Goal: Task Accomplishment & Management: Use online tool/utility

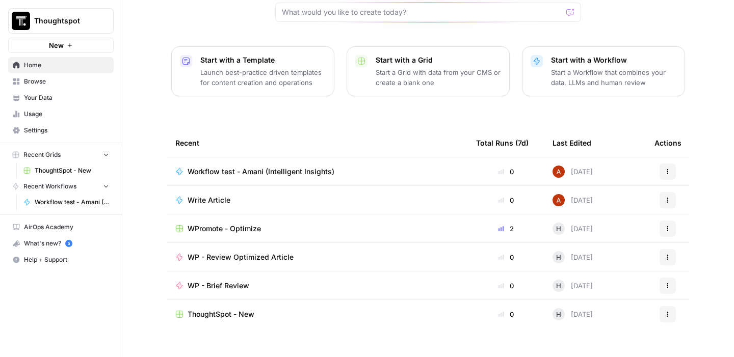
click at [350, 224] on div "WPromote - Optimize" at bounding box center [317, 229] width 284 height 10
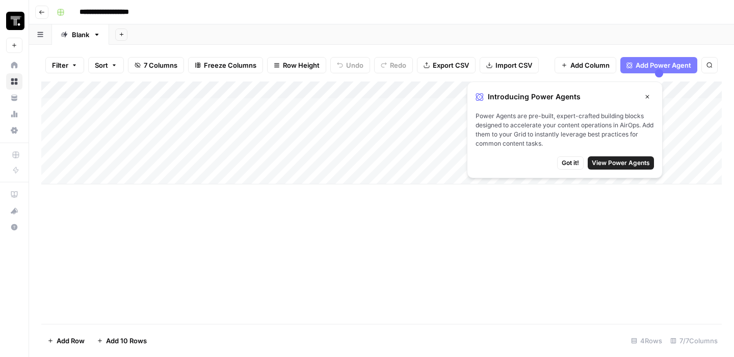
click at [635, 160] on span "View Power Agents" at bounding box center [621, 162] width 58 height 9
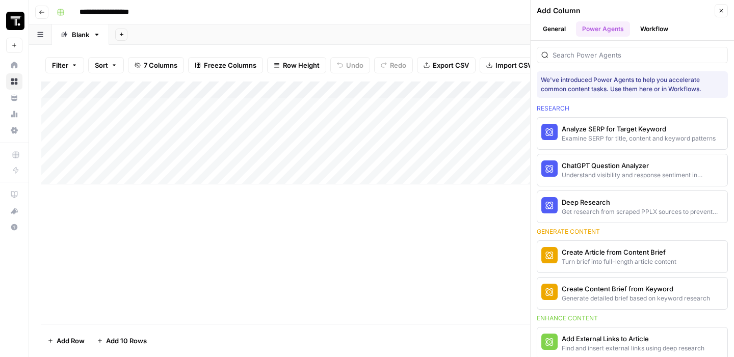
click at [422, 247] on div "Add Column" at bounding box center [381, 203] width 680 height 243
click at [724, 11] on span "Close" at bounding box center [724, 11] width 1 height 1
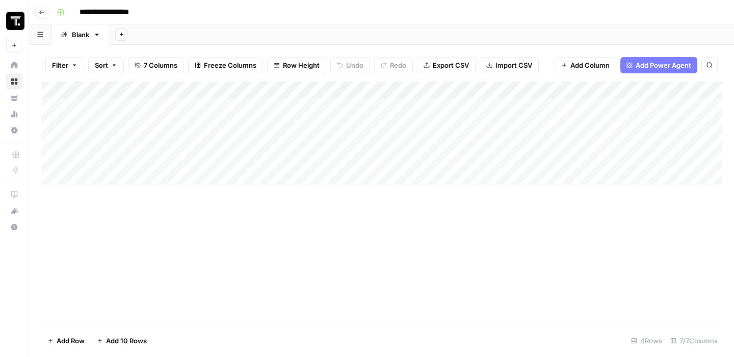
click at [617, 105] on div "Add Column" at bounding box center [381, 133] width 680 height 103
click at [659, 104] on div "Add Column" at bounding box center [381, 133] width 680 height 103
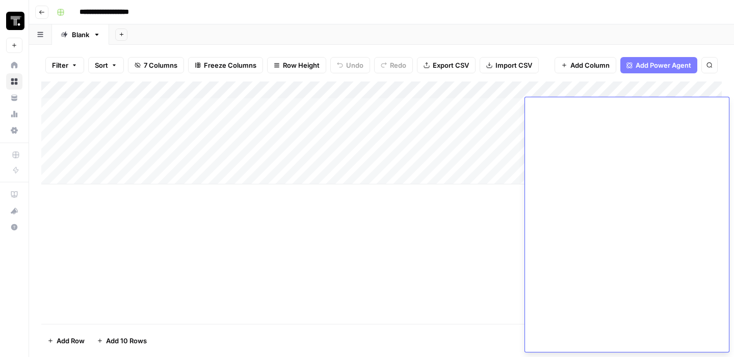
scroll to position [5388, 0]
click at [368, 293] on div "Add Column" at bounding box center [381, 203] width 680 height 243
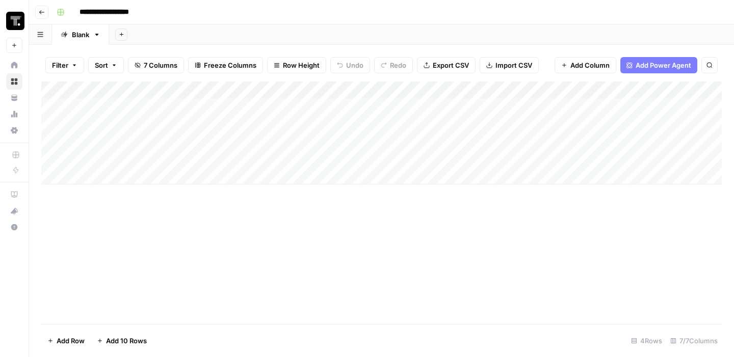
click at [105, 121] on div "Add Column" at bounding box center [381, 133] width 680 height 103
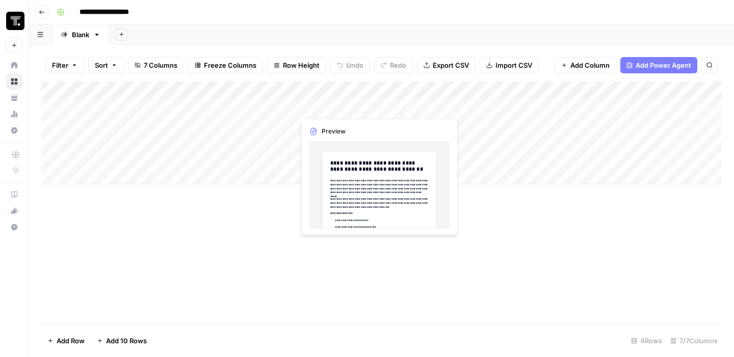
click at [307, 107] on div "Add Column" at bounding box center [381, 133] width 680 height 103
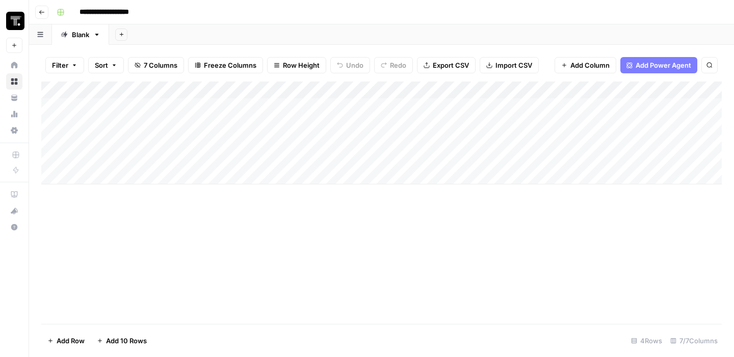
click at [338, 110] on div "Add Column" at bounding box center [381, 133] width 680 height 103
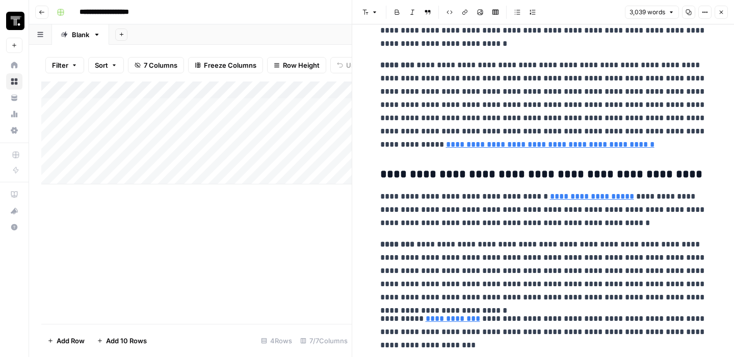
scroll to position [2925, 0]
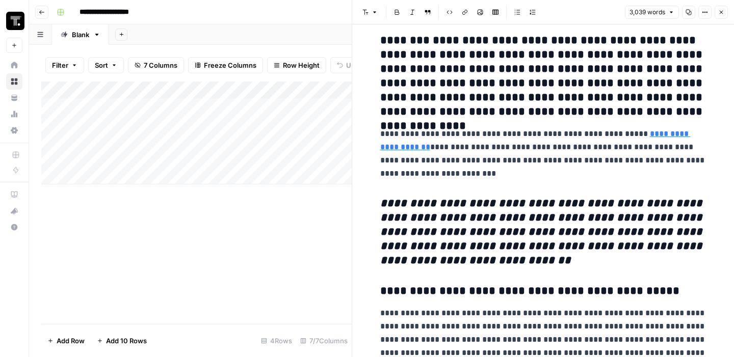
click at [205, 285] on div "Add Column" at bounding box center [196, 203] width 310 height 243
click at [128, 122] on div "Add Column" at bounding box center [196, 133] width 310 height 103
click at [726, 9] on button "Close" at bounding box center [720, 12] width 13 height 13
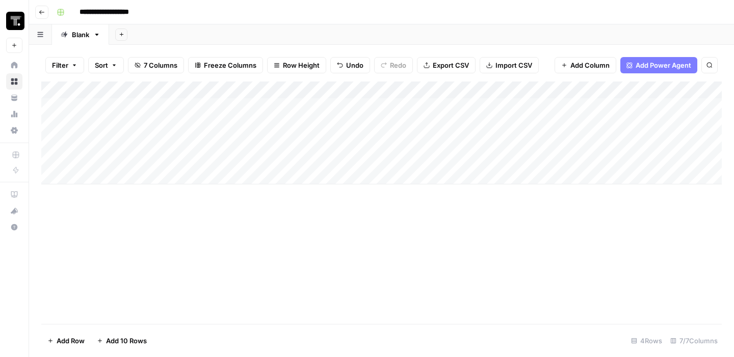
click at [211, 123] on div "Add Column" at bounding box center [381, 133] width 680 height 103
click at [144, 123] on div "Add Column" at bounding box center [381, 133] width 680 height 103
type textarea "**********"
click at [262, 180] on div "Add Column" at bounding box center [381, 133] width 680 height 103
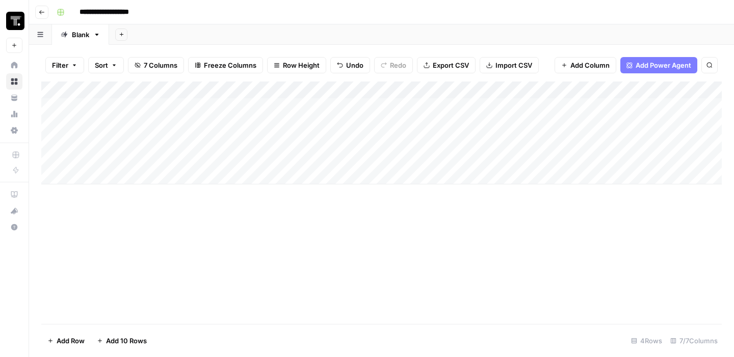
click at [258, 122] on div "Add Column" at bounding box center [381, 133] width 680 height 103
click at [213, 123] on div "Add Column" at bounding box center [381, 142] width 680 height 120
type input "**********"
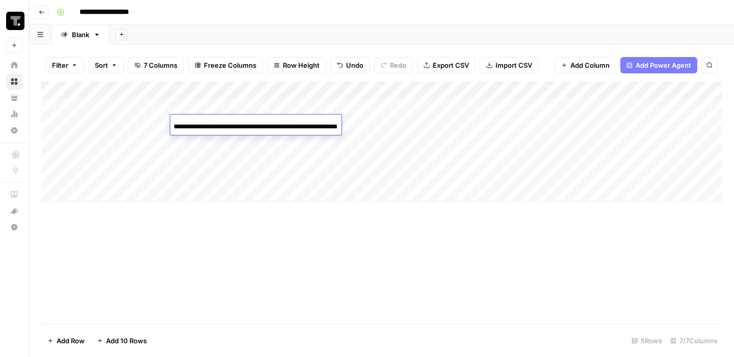
click at [257, 259] on div "Add Column" at bounding box center [381, 203] width 680 height 243
click at [339, 121] on div "Add Column" at bounding box center [381, 142] width 680 height 120
click at [356, 124] on div "Add Column" at bounding box center [381, 142] width 680 height 120
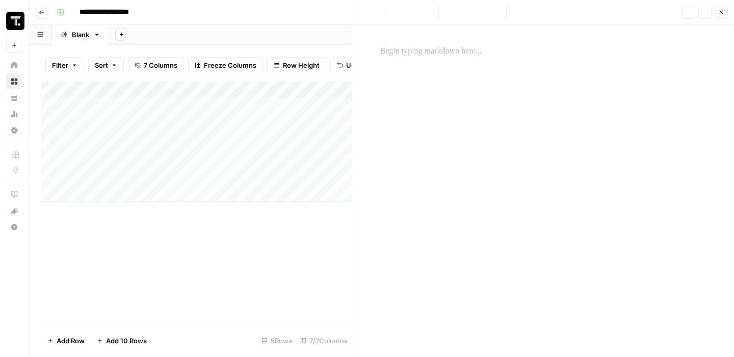
click at [549, 137] on div at bounding box center [543, 190] width 338 height 333
click at [442, 58] on div "To enrich screen reader interactions, please activate Accessibility in Grammarl…" at bounding box center [543, 51] width 338 height 21
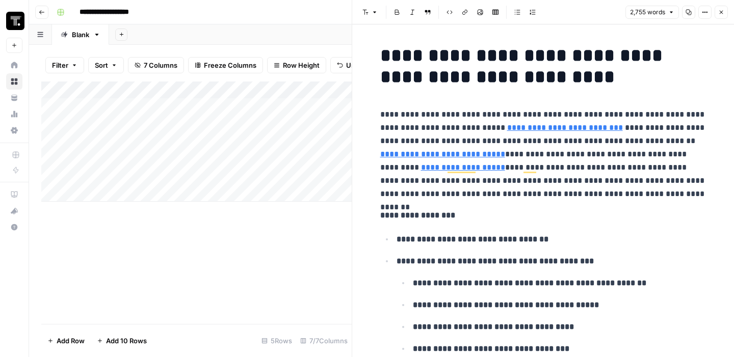
click at [276, 279] on div "Add Column" at bounding box center [196, 203] width 310 height 243
click at [722, 13] on icon "button" at bounding box center [721, 12] width 6 height 6
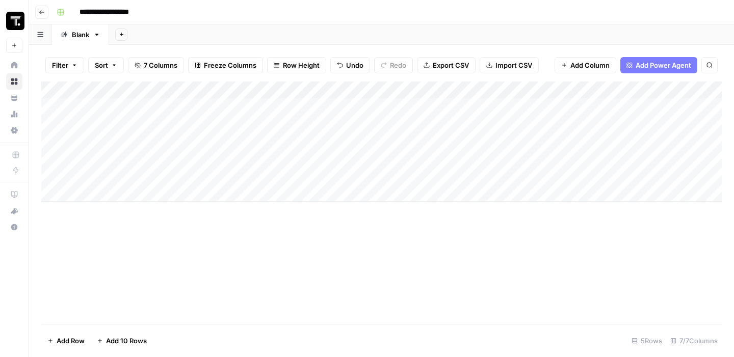
click at [513, 124] on div "Add Column" at bounding box center [381, 142] width 680 height 120
click at [642, 121] on div "Add Column" at bounding box center [381, 142] width 680 height 120
click at [638, 129] on div "Add Column" at bounding box center [381, 142] width 680 height 120
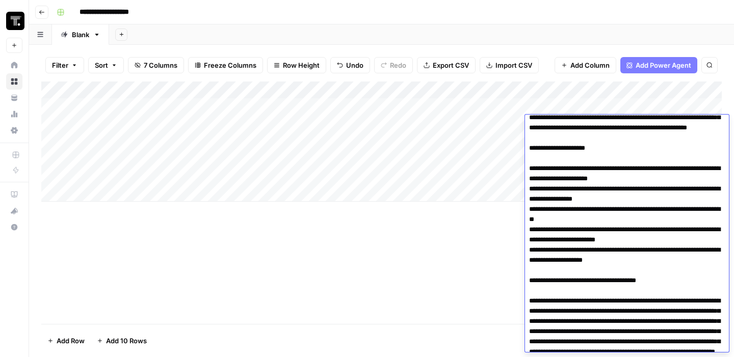
scroll to position [2400, 0]
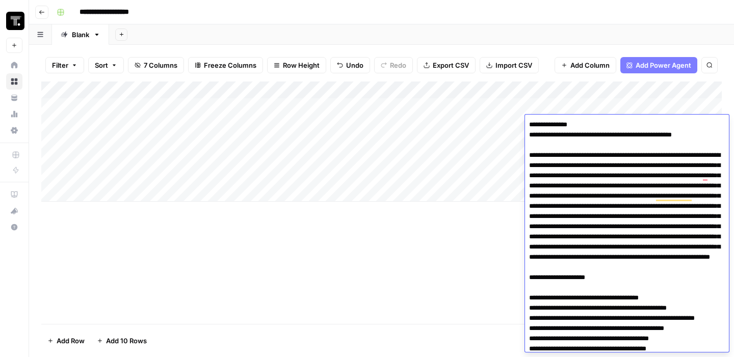
click at [522, 223] on div "Add Column" at bounding box center [381, 203] width 680 height 243
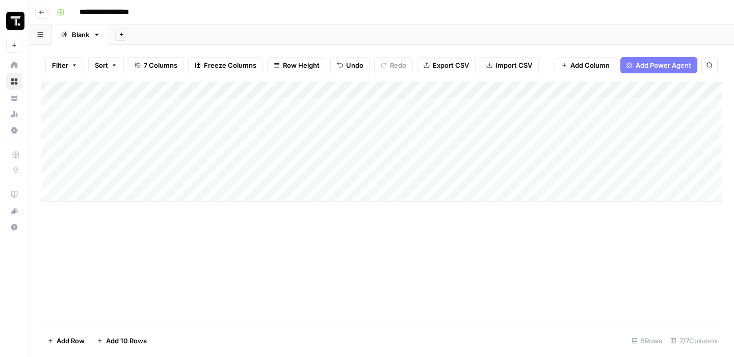
click at [600, 126] on div "Add Column" at bounding box center [381, 142] width 680 height 120
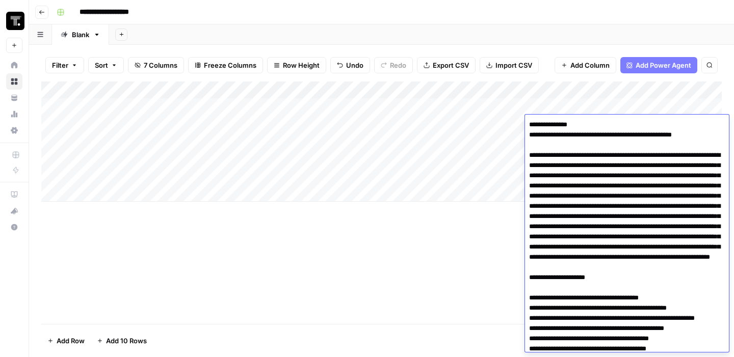
scroll to position [5109, 0]
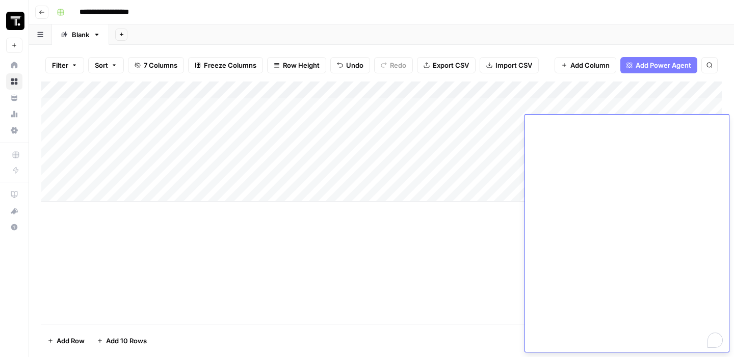
click at [465, 232] on div "Add Column" at bounding box center [381, 203] width 680 height 243
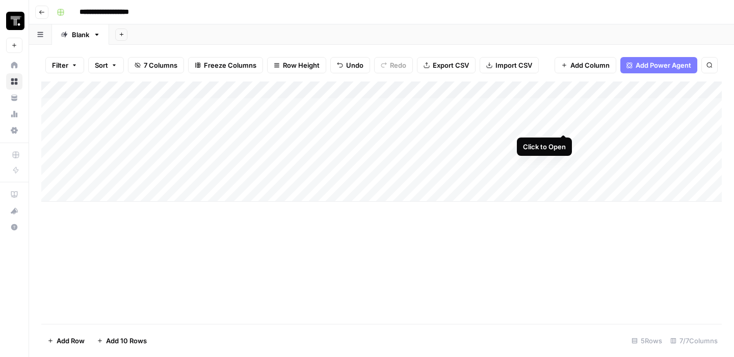
click at [560, 121] on div "Add Column" at bounding box center [381, 142] width 680 height 120
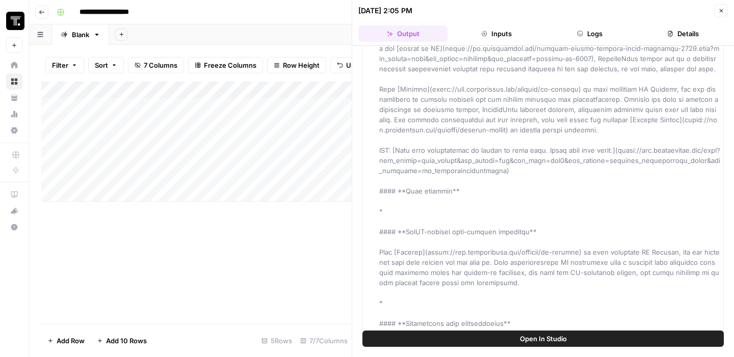
scroll to position [692, 0]
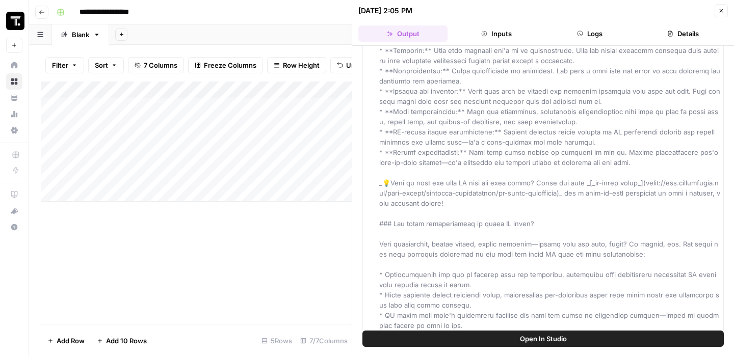
click at [590, 28] on button "Logs" at bounding box center [589, 33] width 89 height 16
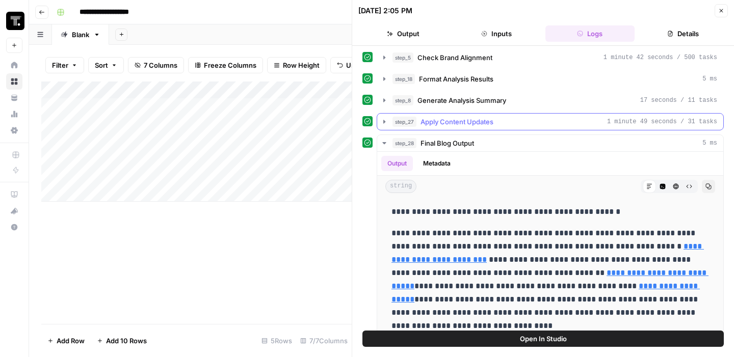
scroll to position [0, 0]
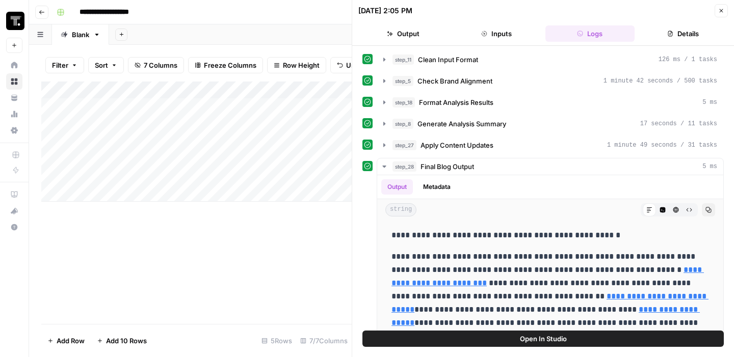
click at [693, 33] on button "Details" at bounding box center [682, 33] width 89 height 16
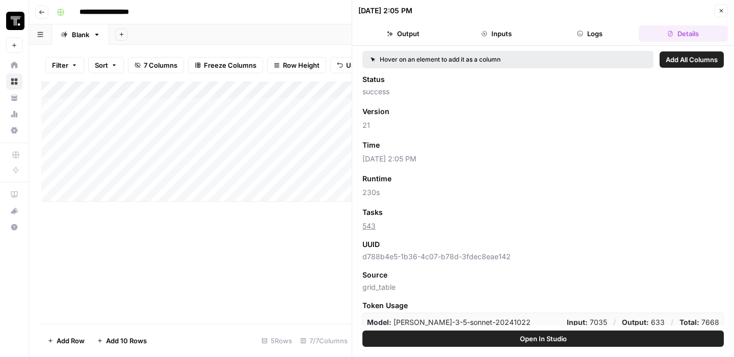
scroll to position [32, 0]
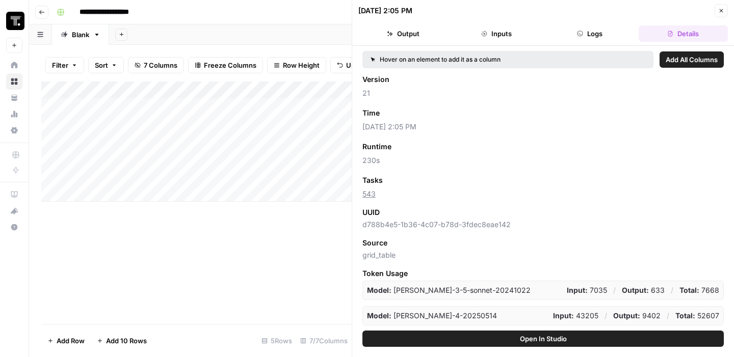
click at [716, 14] on button "Close" at bounding box center [720, 10] width 13 height 13
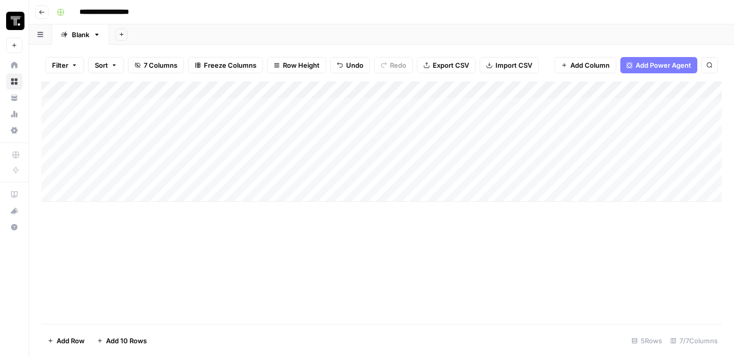
click at [623, 118] on div "Add Column" at bounding box center [381, 142] width 680 height 120
click at [625, 127] on div "Add Column" at bounding box center [381, 142] width 680 height 120
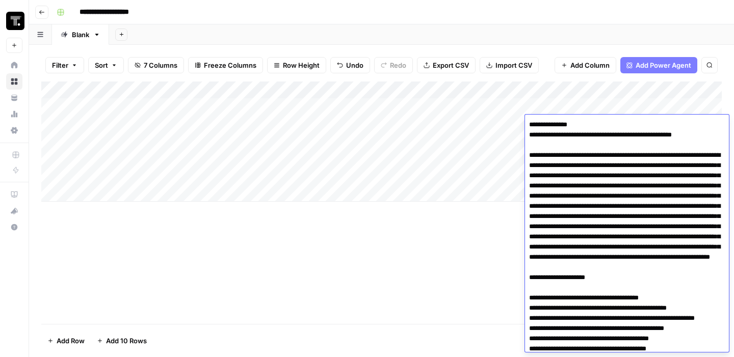
scroll to position [5109, 0]
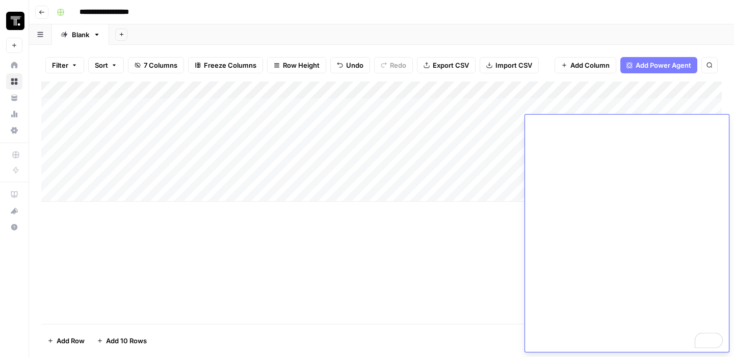
click at [433, 276] on div "Add Column" at bounding box center [381, 203] width 680 height 243
